Goal: Find specific page/section: Find specific page/section

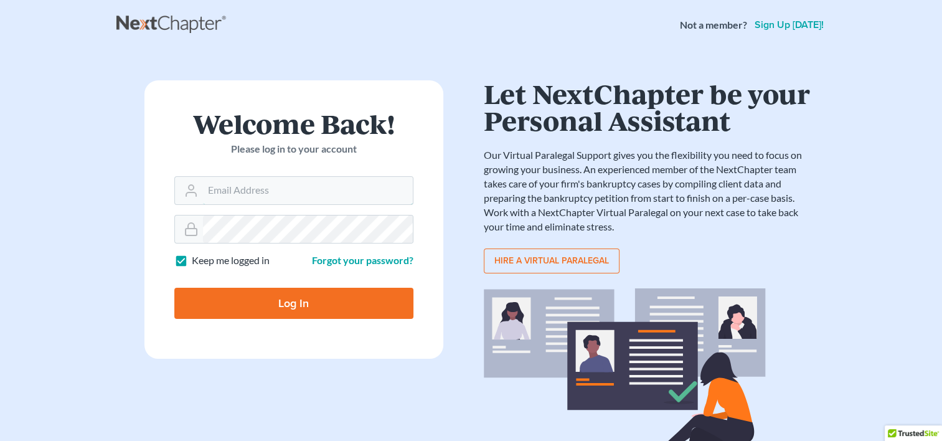
type input "[EMAIL_ADDRESS][DOMAIN_NAME]"
click at [244, 304] on input "Log In" at bounding box center [293, 303] width 239 height 31
type input "Thinking..."
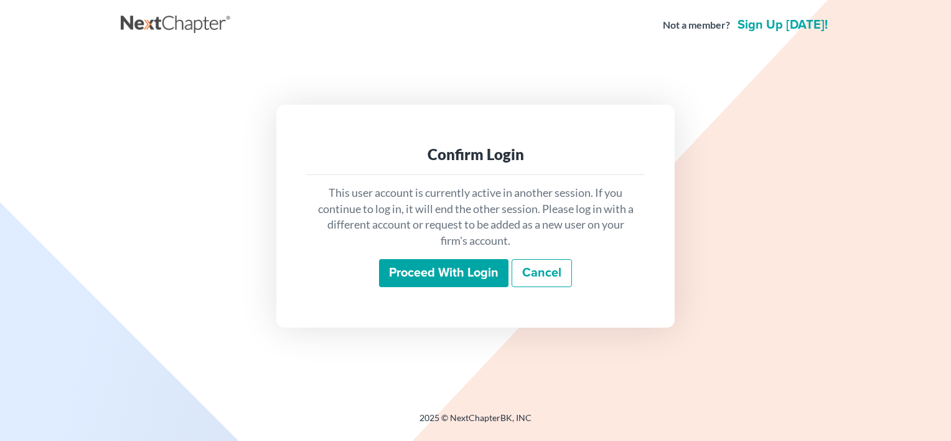
click at [418, 279] on input "Proceed with login" at bounding box center [443, 273] width 129 height 29
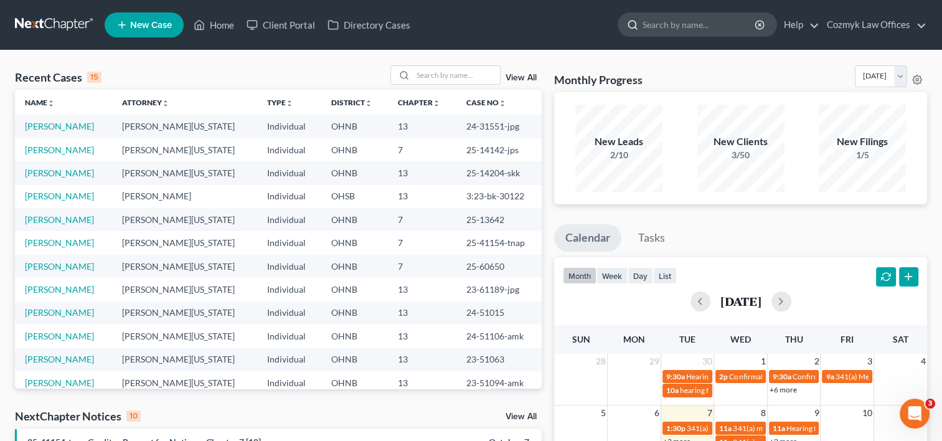
click at [679, 25] on input "search" at bounding box center [699, 24] width 114 height 23
click at [703, 21] on input "search" at bounding box center [699, 24] width 114 height 23
paste input "Kaleel"
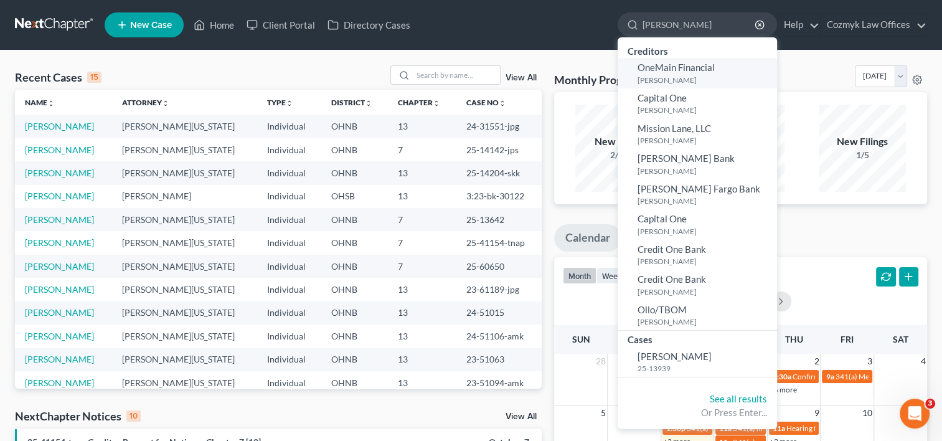
type input "Kaleel"
click at [677, 358] on span "Kaleel, Aly" at bounding box center [674, 355] width 74 height 11
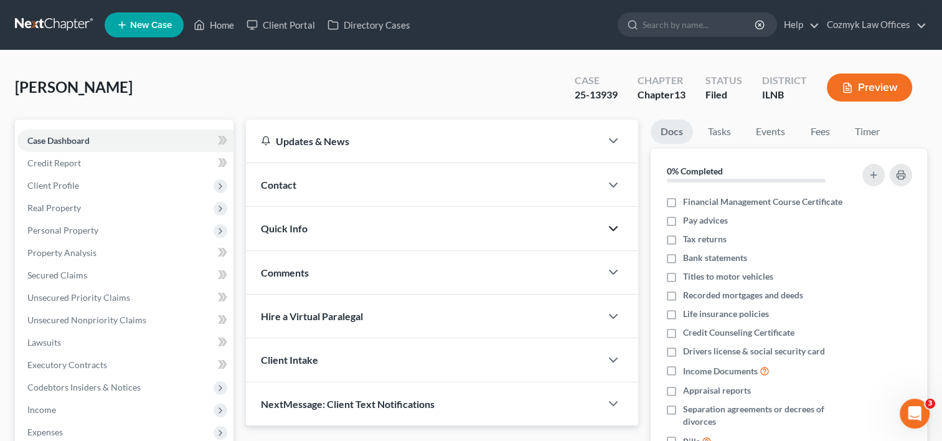
click at [611, 221] on icon "button" at bounding box center [613, 228] width 15 height 15
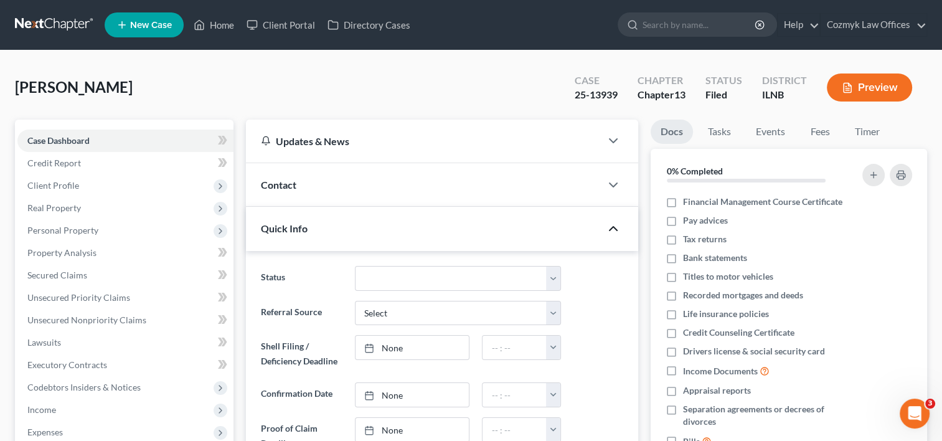
click at [611, 221] on icon "button" at bounding box center [613, 228] width 15 height 15
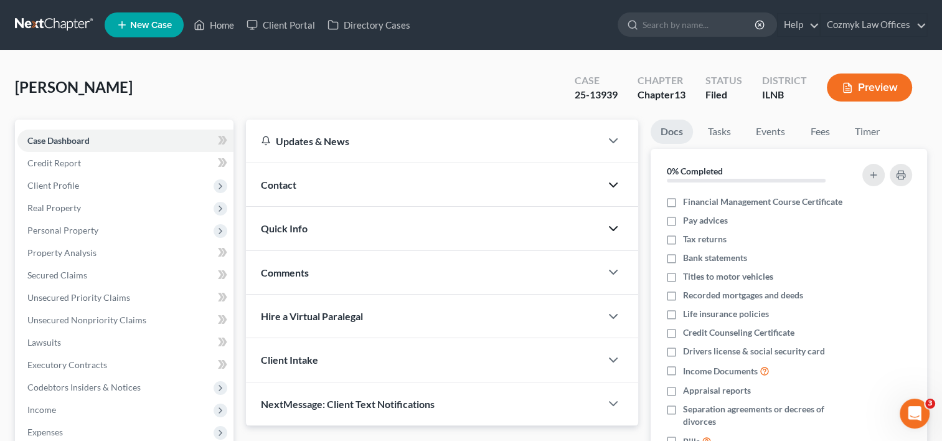
click at [616, 185] on icon "button" at bounding box center [613, 184] width 15 height 15
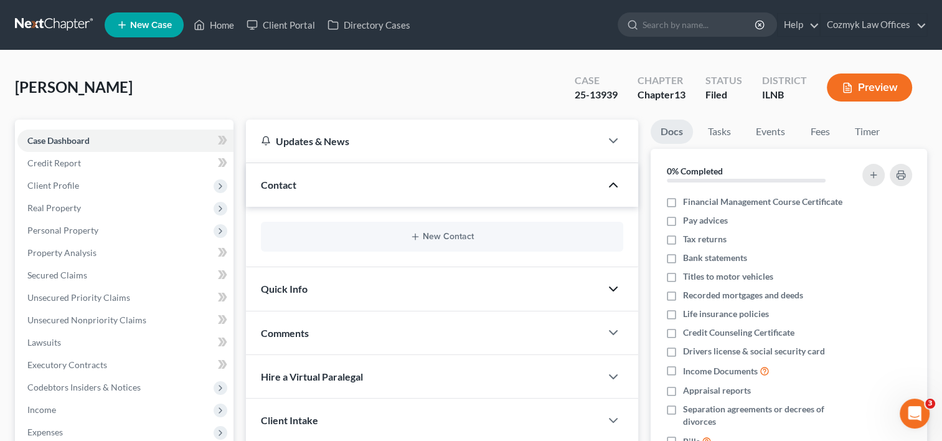
click at [616, 185] on polyline "button" at bounding box center [612, 185] width 7 height 4
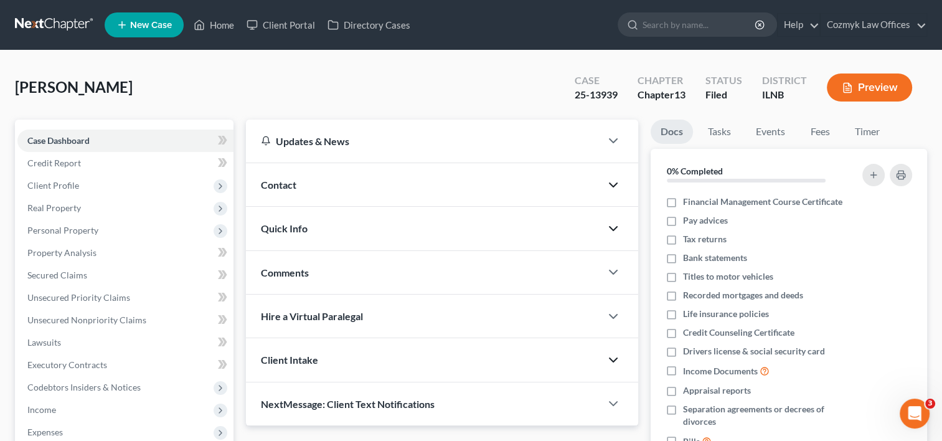
click at [617, 352] on icon "button" at bounding box center [613, 359] width 15 height 15
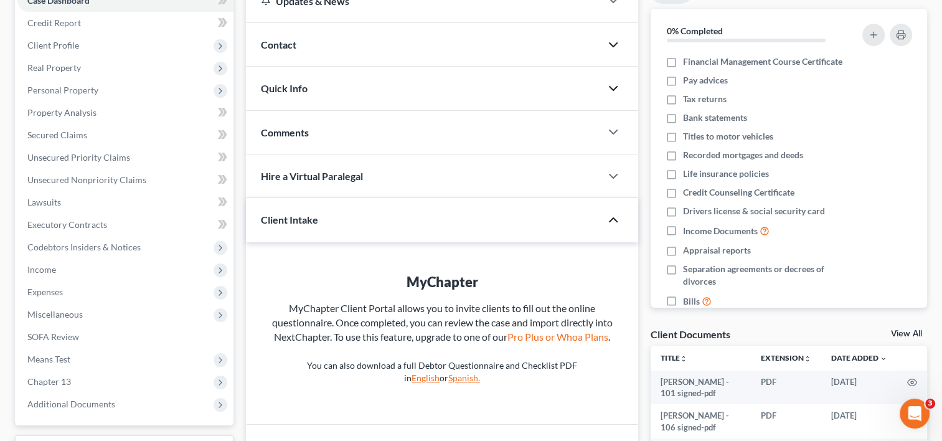
scroll to position [154, 0]
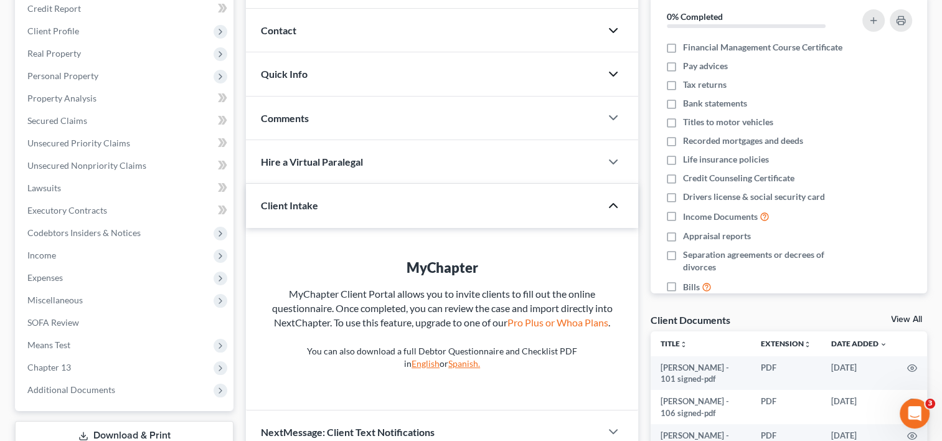
click at [617, 209] on icon "button" at bounding box center [613, 205] width 15 height 15
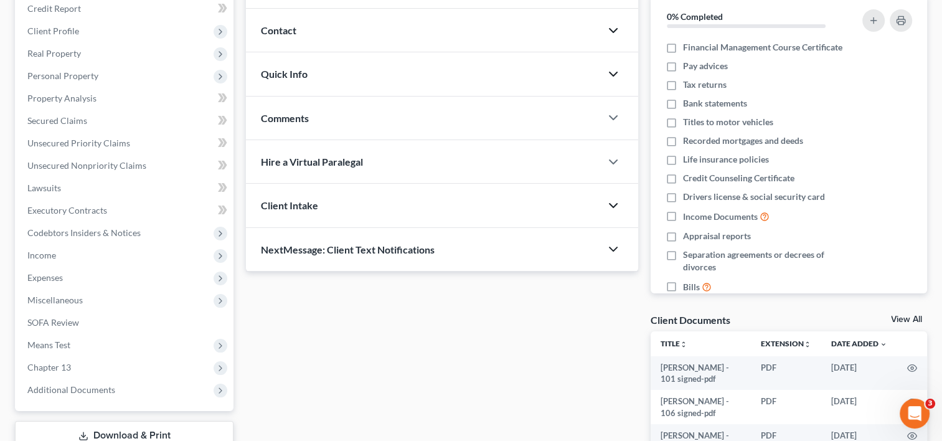
click at [615, 245] on icon "button" at bounding box center [613, 248] width 15 height 15
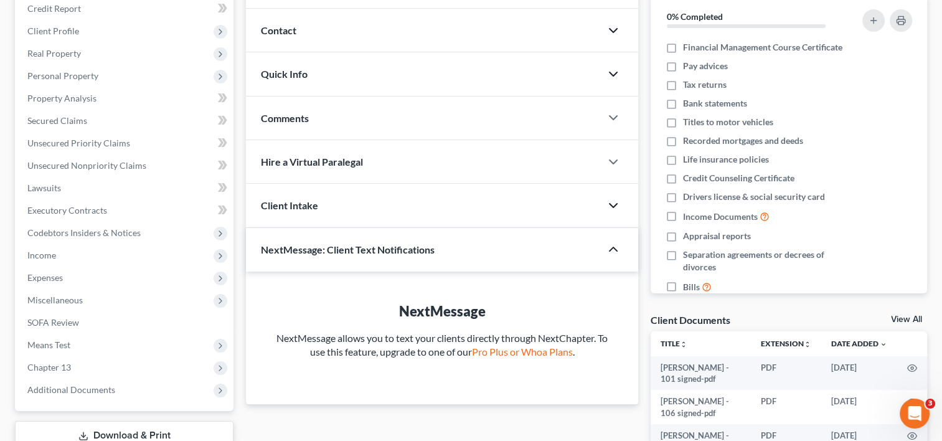
click at [615, 245] on icon "button" at bounding box center [613, 248] width 15 height 15
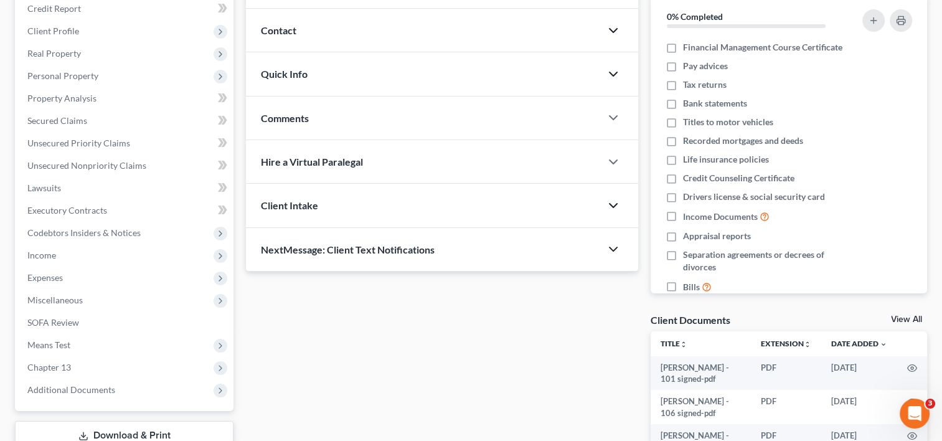
scroll to position [0, 0]
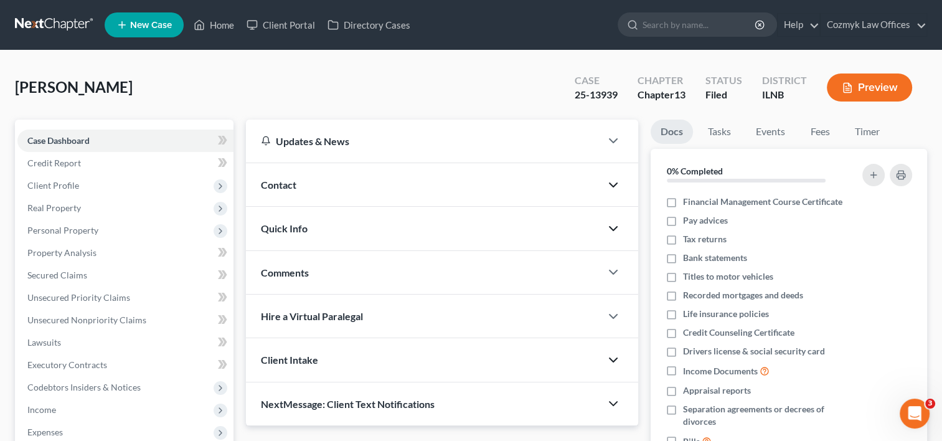
click at [616, 223] on icon "button" at bounding box center [613, 228] width 15 height 15
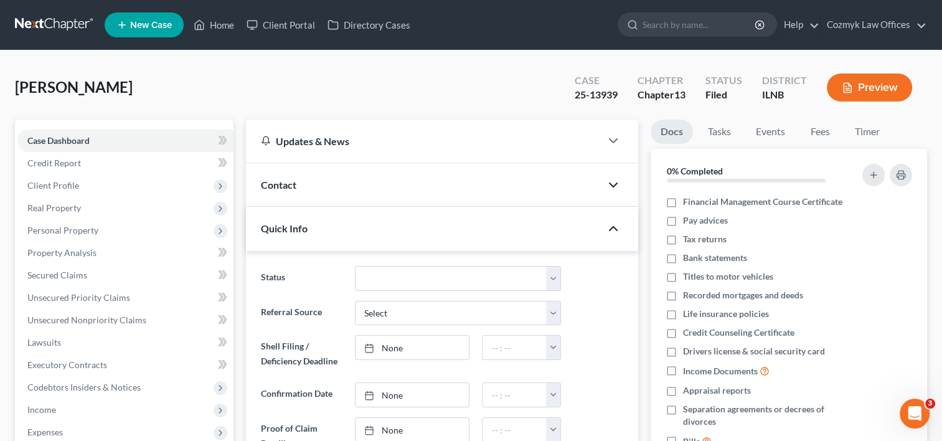
click at [616, 223] on icon "button" at bounding box center [613, 228] width 15 height 15
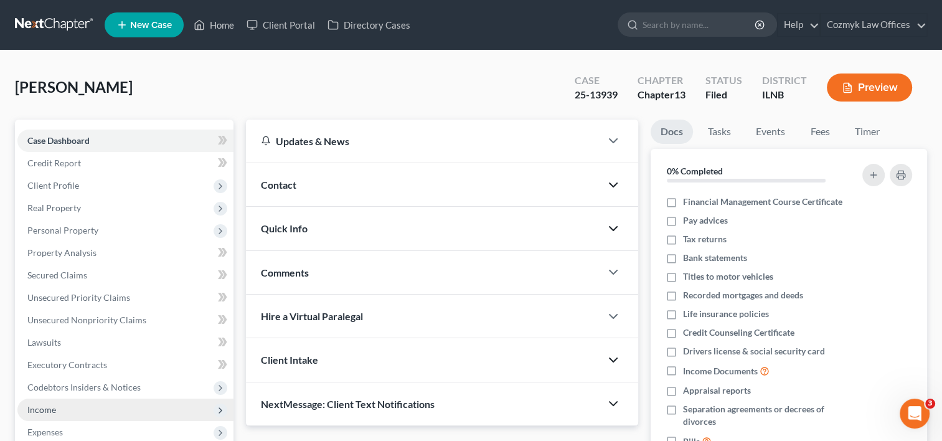
click at [139, 414] on span "Income" at bounding box center [125, 409] width 216 height 22
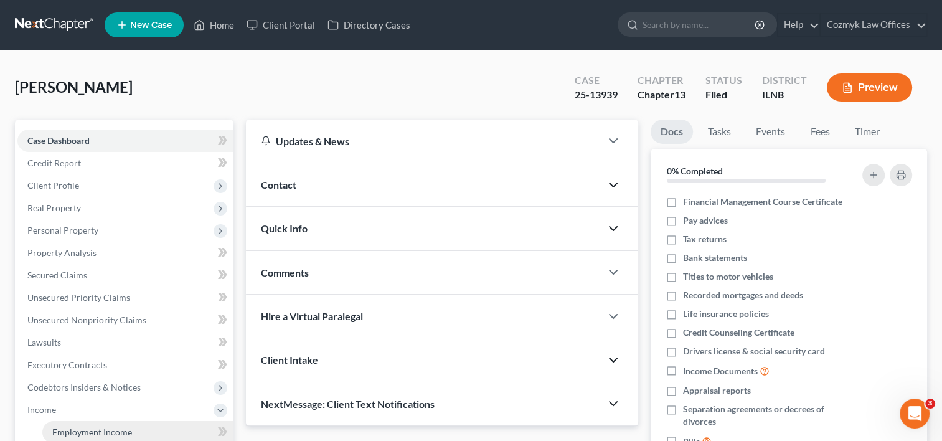
click at [128, 429] on span "Employment Income" at bounding box center [92, 431] width 80 height 11
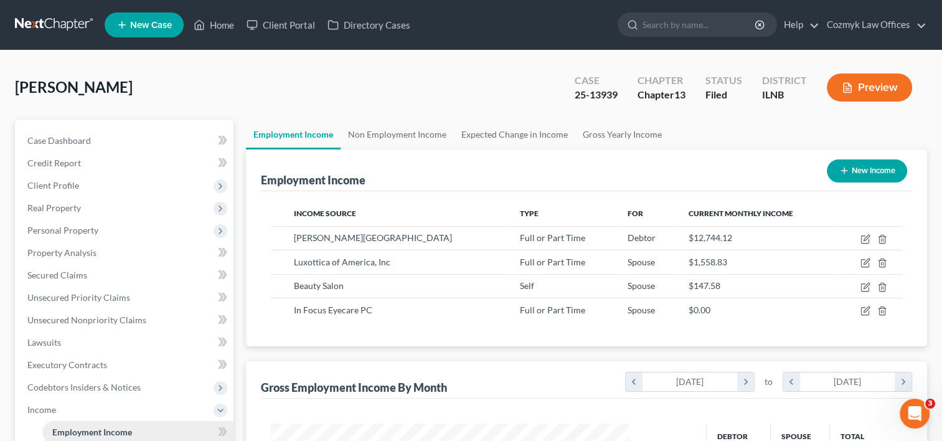
scroll to position [222, 383]
click at [116, 139] on link "Case Dashboard" at bounding box center [125, 140] width 216 height 22
